Goal: Communication & Community: Connect with others

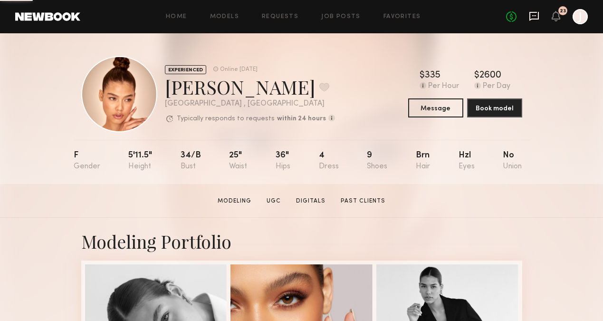
click at [535, 13] on icon at bounding box center [534, 16] width 10 height 10
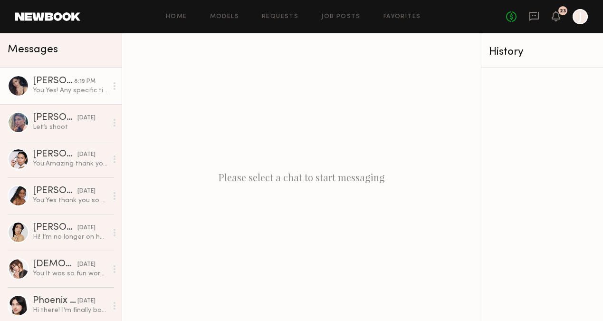
click at [46, 87] on div "You: Yes! Any specific time work best for you?" at bounding box center [70, 90] width 75 height 9
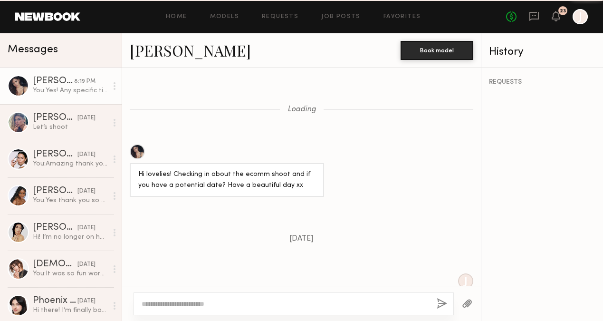
scroll to position [751, 0]
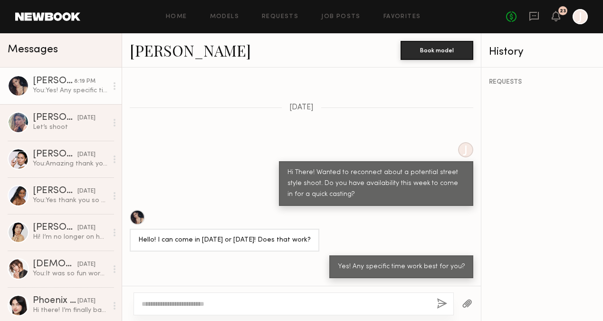
click at [270, 306] on textarea at bounding box center [286, 304] width 288 height 10
type textarea "**********"
click at [443, 305] on button "button" at bounding box center [442, 304] width 10 height 12
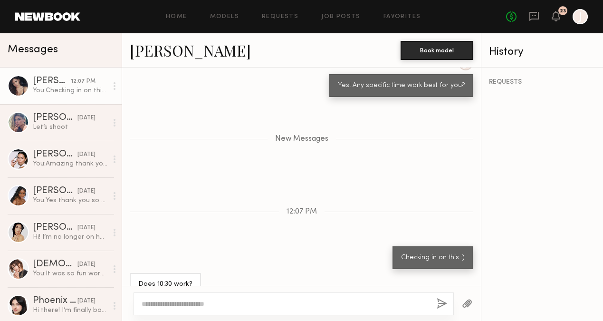
scroll to position [968, 0]
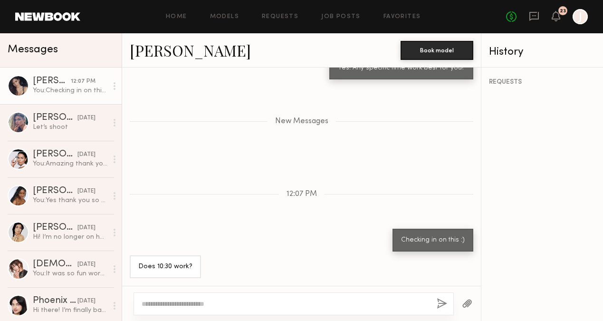
click at [173, 309] on div at bounding box center [294, 303] width 320 height 23
click at [166, 304] on textarea at bounding box center [286, 304] width 288 height 10
type textarea "**********"
click at [445, 303] on button "button" at bounding box center [442, 304] width 10 height 12
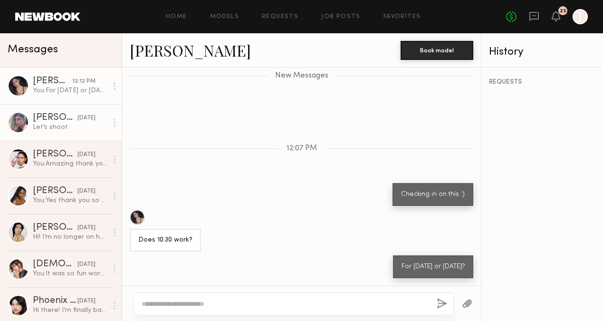
click at [82, 135] on link "[PERSON_NAME] [DATE] Let’s shoot" at bounding box center [61, 122] width 122 height 37
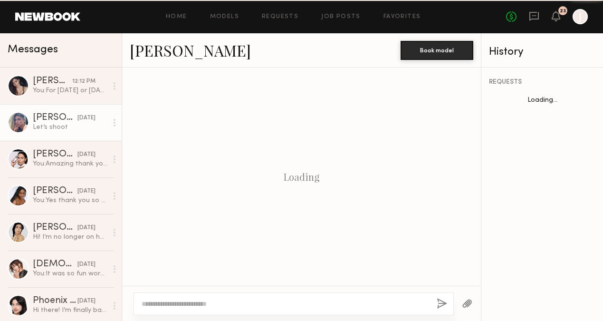
scroll to position [792, 0]
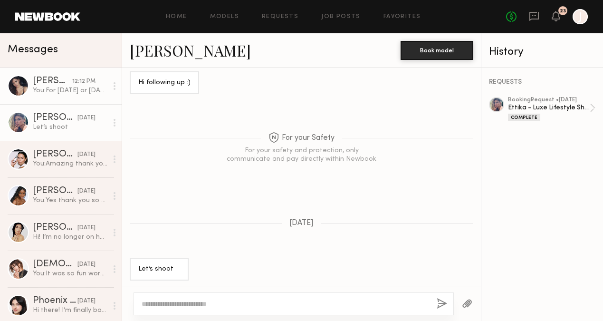
click at [69, 98] on link "[PERSON_NAME] 12:12 PM You: For [DATE] or [DATE]?" at bounding box center [61, 85] width 122 height 37
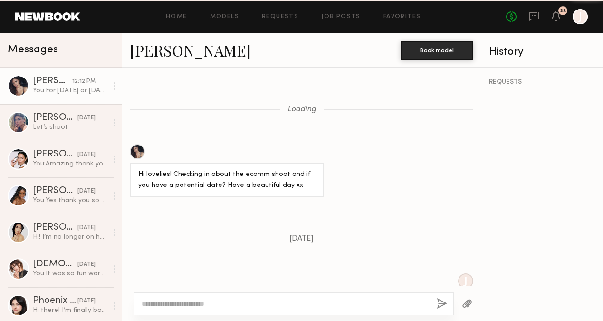
scroll to position [941, 0]
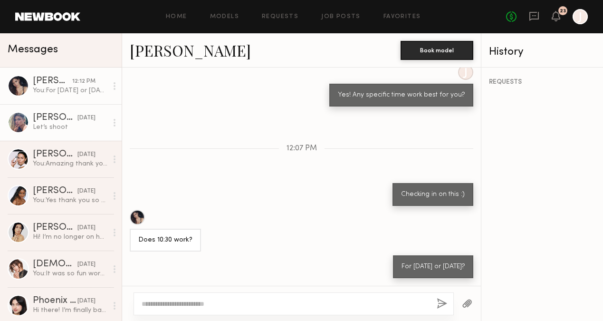
click at [62, 126] on div "Let’s shoot" at bounding box center [70, 127] width 75 height 9
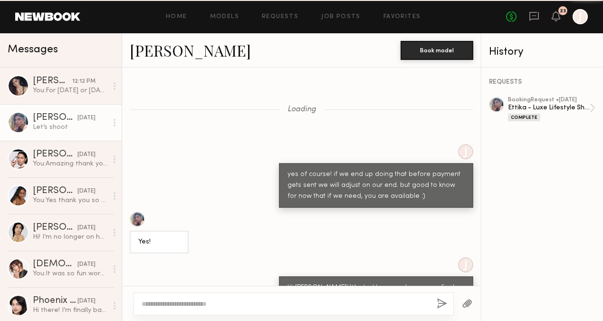
scroll to position [792, 0]
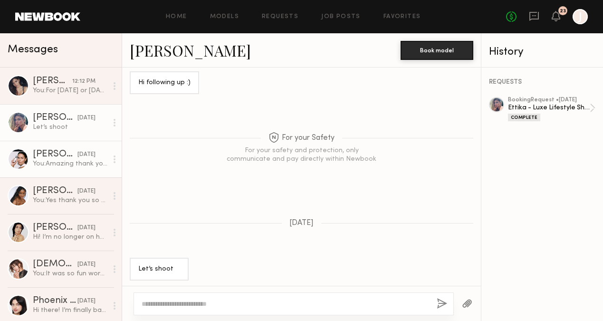
click at [62, 154] on div "[PERSON_NAME]" at bounding box center [55, 155] width 45 height 10
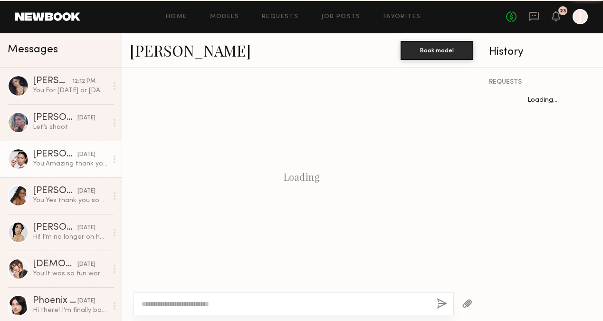
scroll to position [788, 0]
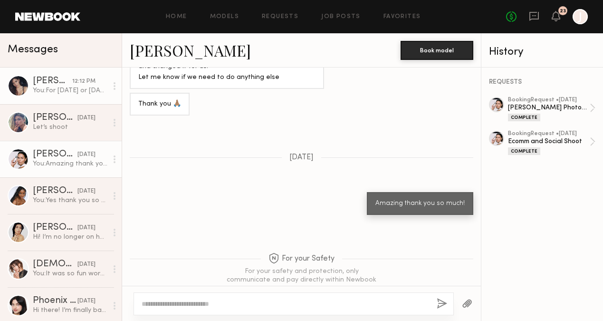
click at [61, 97] on link "[PERSON_NAME] 12:12 PM You: For [DATE] or [DATE]?" at bounding box center [61, 85] width 122 height 37
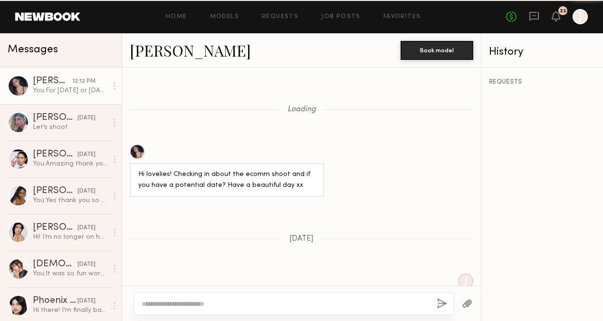
scroll to position [941, 0]
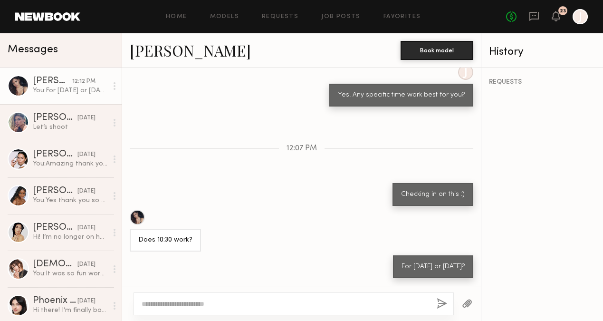
click at [147, 58] on link "[PERSON_NAME]" at bounding box center [190, 50] width 121 height 20
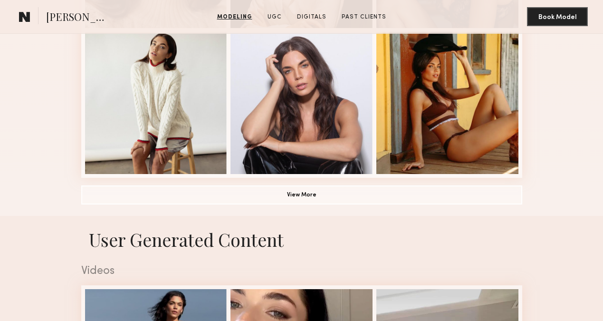
scroll to position [673, 0]
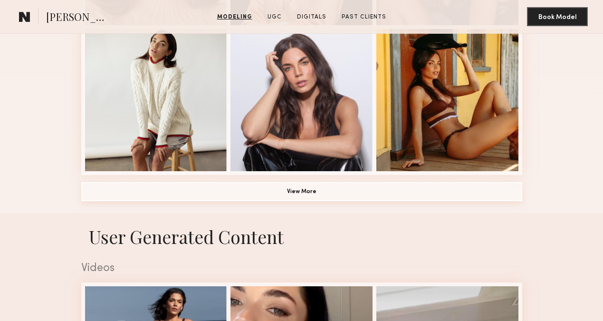
click at [400, 192] on button "View More" at bounding box center [301, 191] width 441 height 19
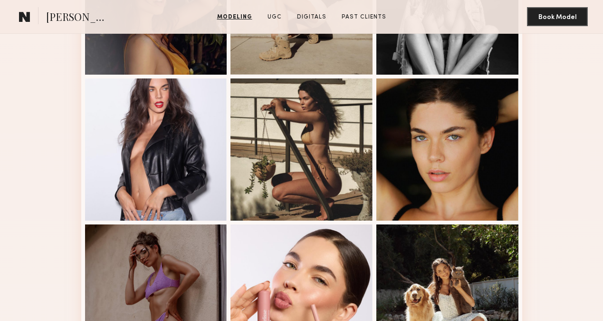
scroll to position [1060, 0]
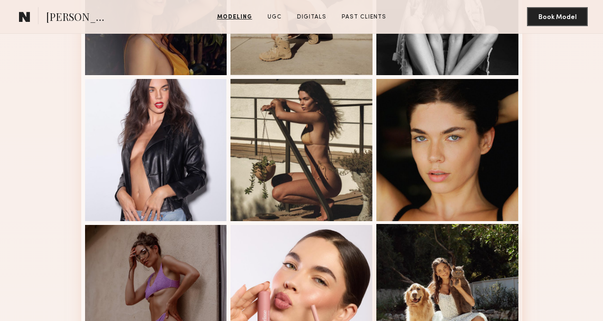
click at [415, 304] on div at bounding box center [447, 295] width 142 height 142
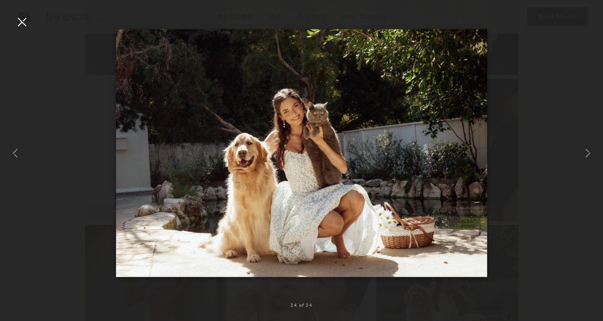
click at [523, 133] on div at bounding box center [301, 152] width 603 height 275
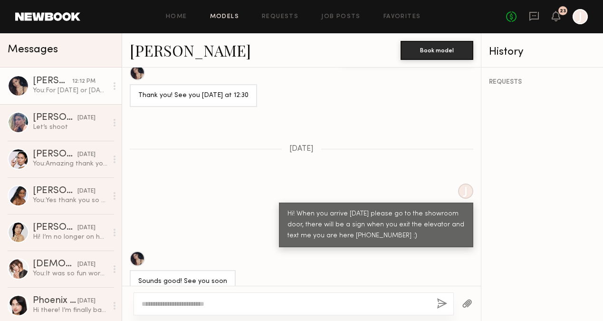
scroll to position [2288, 0]
